Goal: Task Accomplishment & Management: Manage account settings

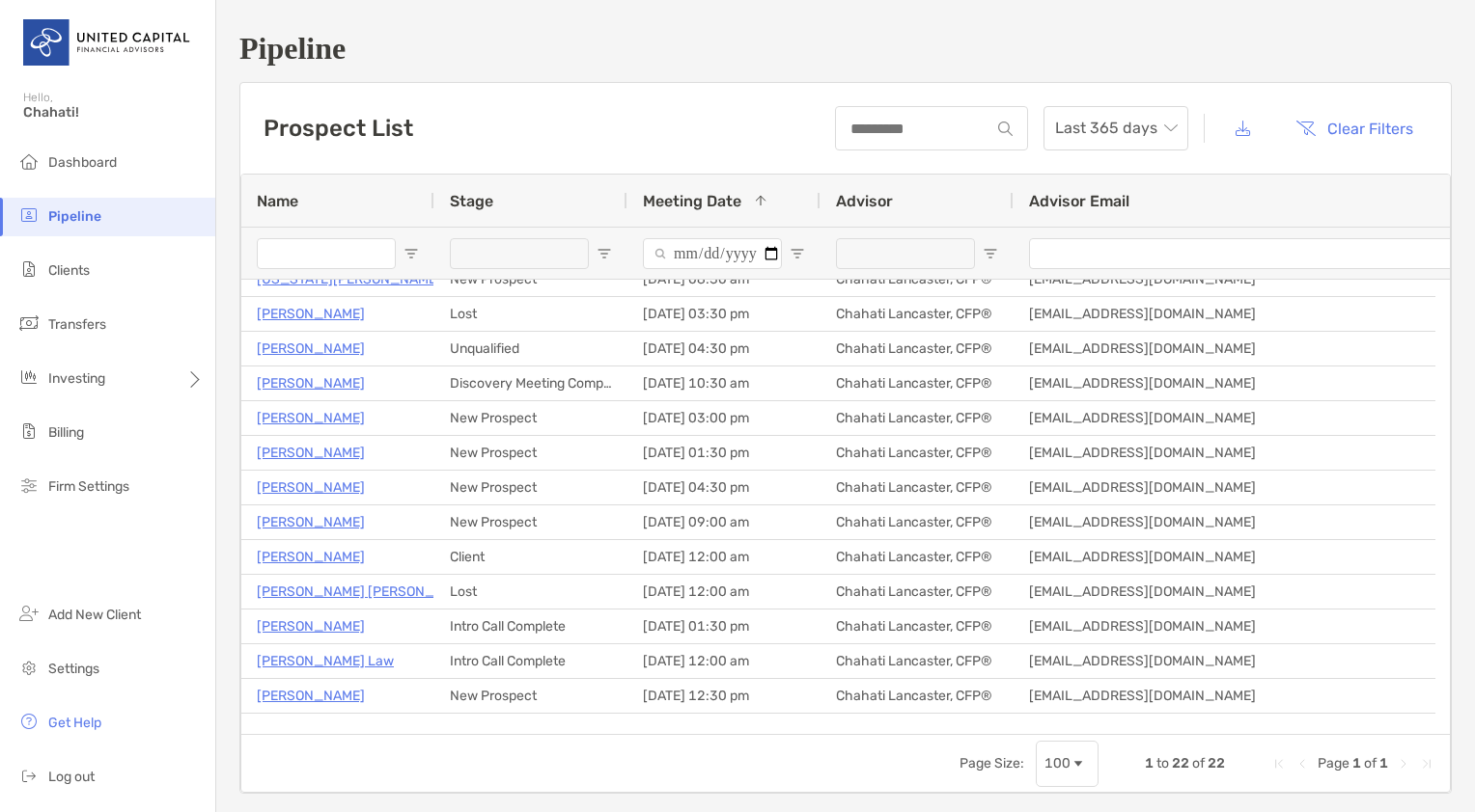
scroll to position [261, 0]
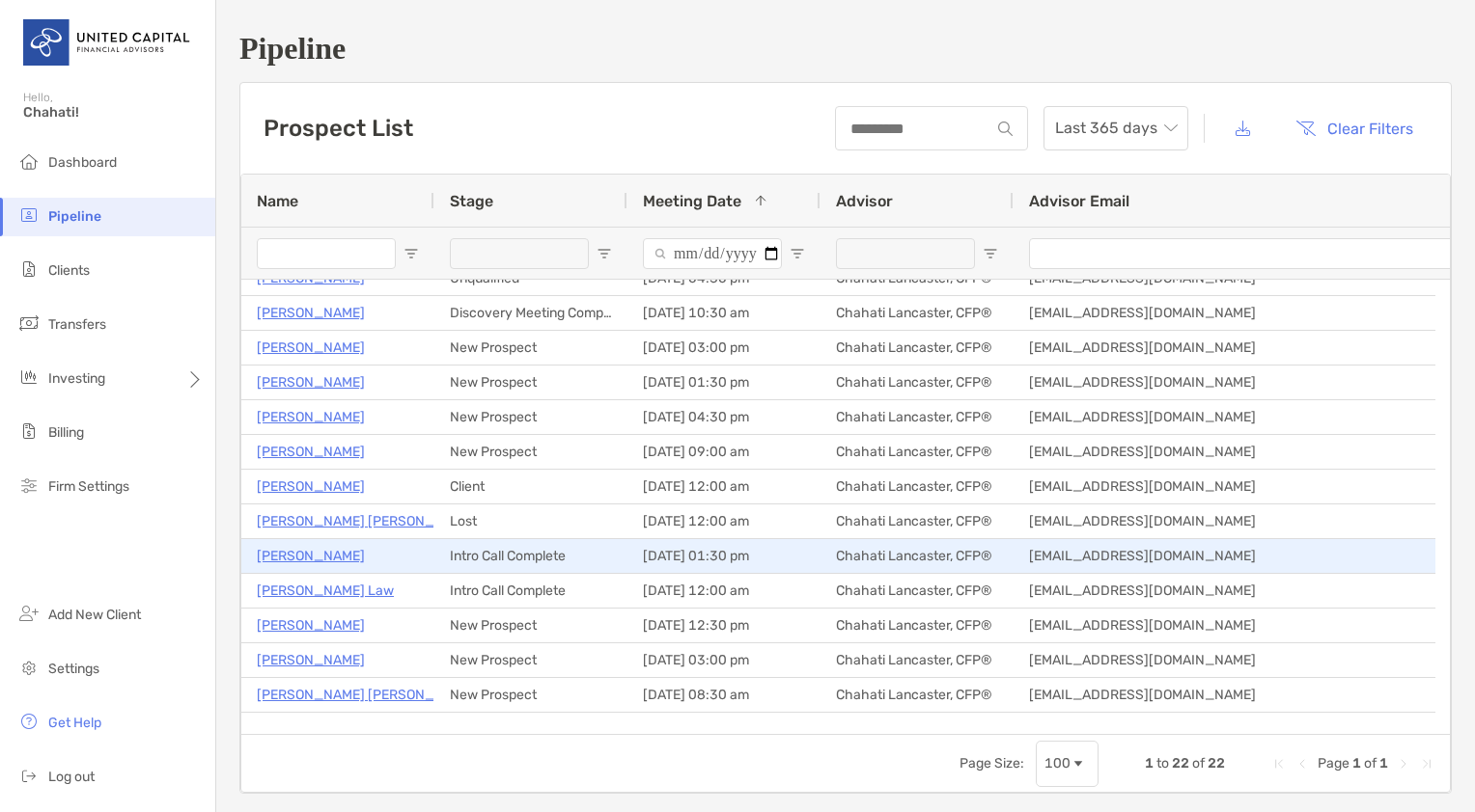
click at [344, 560] on p "[PERSON_NAME]" at bounding box center [311, 555] width 108 height 25
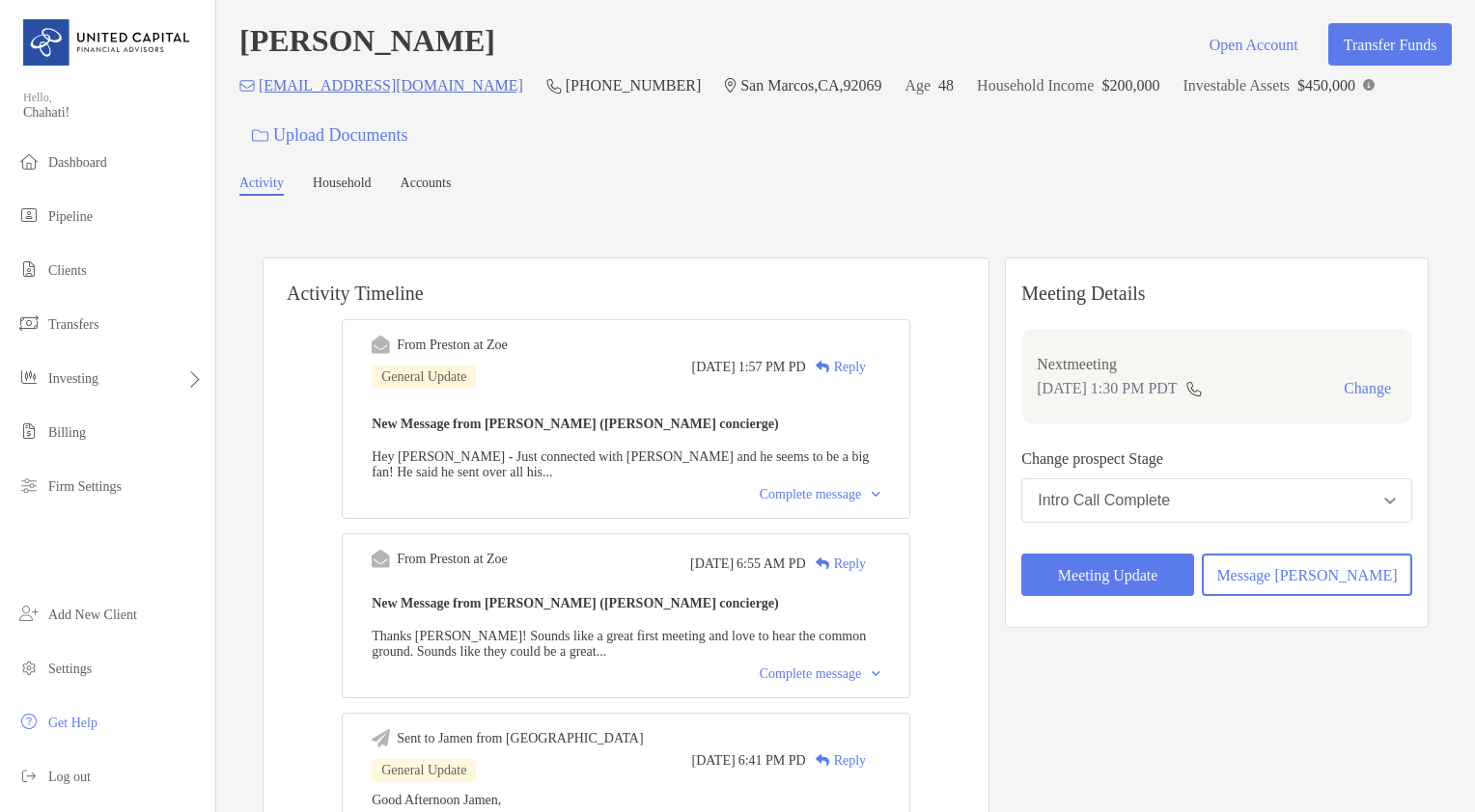
click at [834, 497] on div "Complete message" at bounding box center [819, 495] width 121 height 16
